Goal: Transaction & Acquisition: Purchase product/service

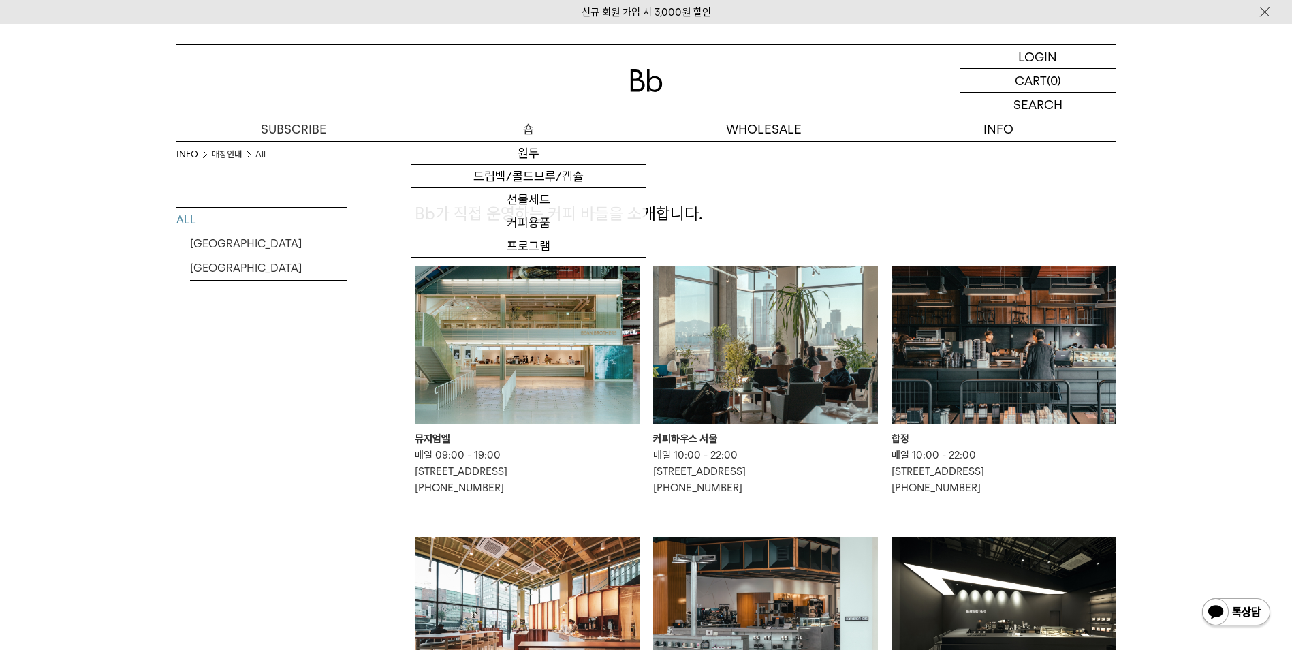
click at [514, 123] on p "숍" at bounding box center [528, 129] width 235 height 24
click at [533, 151] on link "원두" at bounding box center [528, 153] width 235 height 23
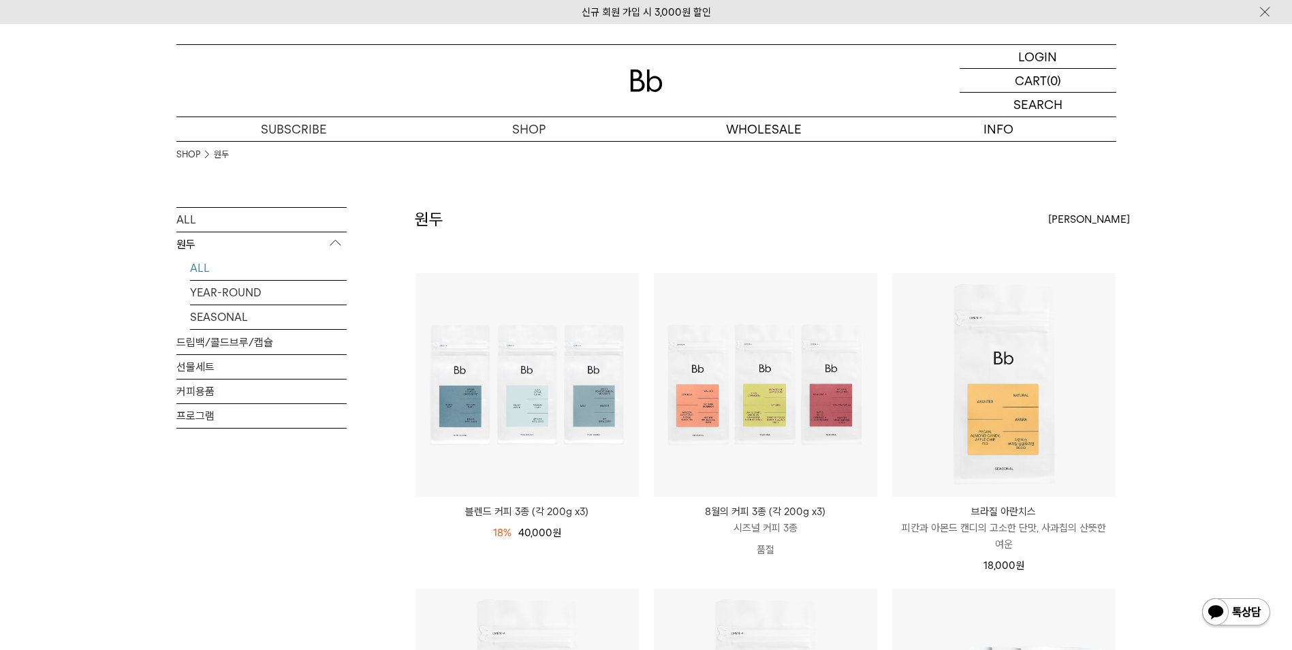
click at [1096, 219] on div "최신순" at bounding box center [1083, 219] width 68 height 25
